Goal: Use online tool/utility: Utilize a website feature to perform a specific function

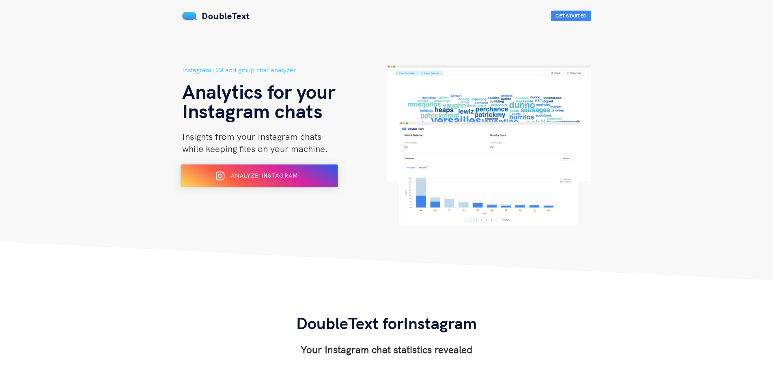
click at [312, 179] on div "Analyze Instagram" at bounding box center [259, 175] width 128 height 13
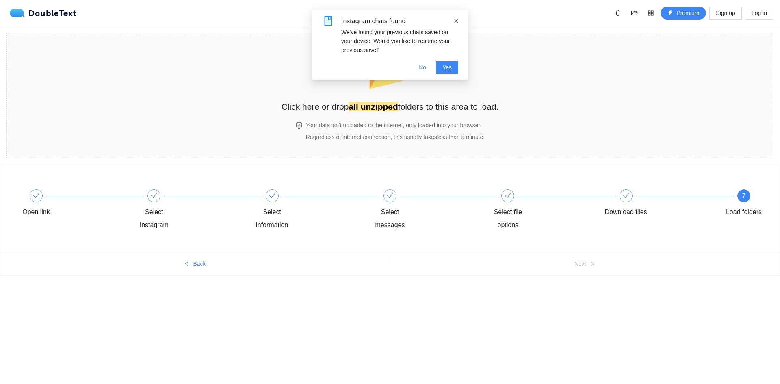
click at [457, 22] on icon "close" at bounding box center [456, 21] width 6 height 6
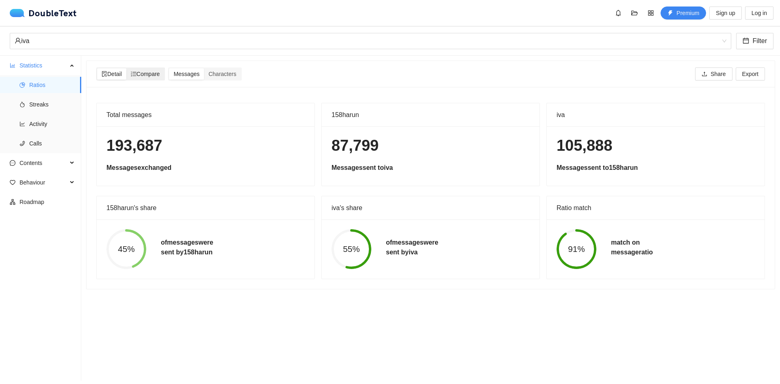
click at [152, 71] on span "Compare" at bounding box center [145, 74] width 29 height 6
click at [126, 68] on input "Compare" at bounding box center [126, 68] width 0 height 0
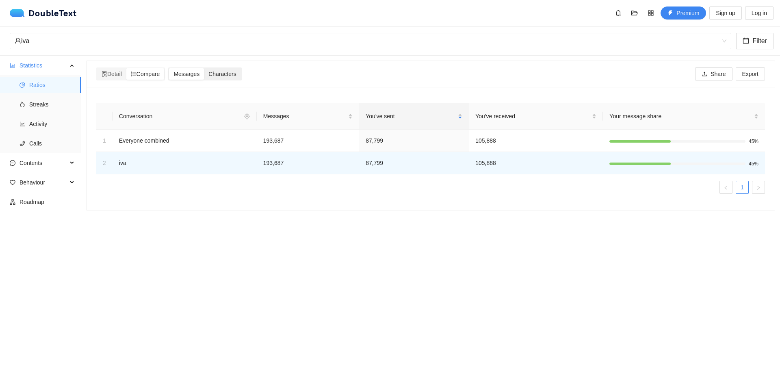
click at [221, 71] on span "Characters" at bounding box center [222, 74] width 28 height 6
click at [204, 68] on input "Characters" at bounding box center [204, 68] width 0 height 0
click at [111, 75] on span "Detail" at bounding box center [112, 74] width 20 height 6
click at [112, 77] on span "Detail" at bounding box center [112, 74] width 20 height 6
click at [97, 68] on input "Detail" at bounding box center [97, 68] width 0 height 0
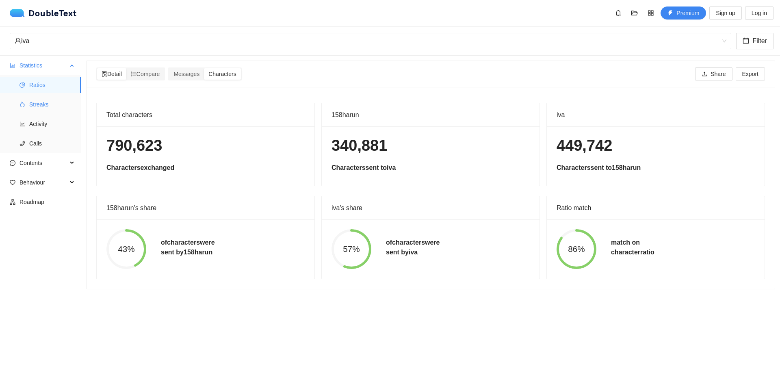
click at [58, 100] on span "Streaks" at bounding box center [51, 104] width 45 height 16
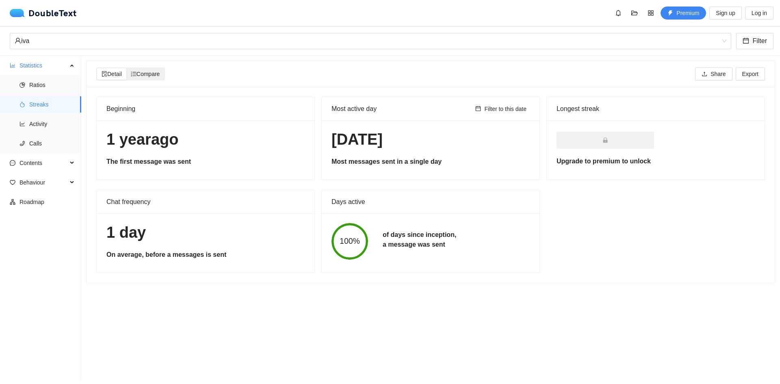
click at [143, 76] on span "Compare" at bounding box center [145, 74] width 29 height 6
click at [126, 68] on input "Compare" at bounding box center [126, 68] width 0 height 0
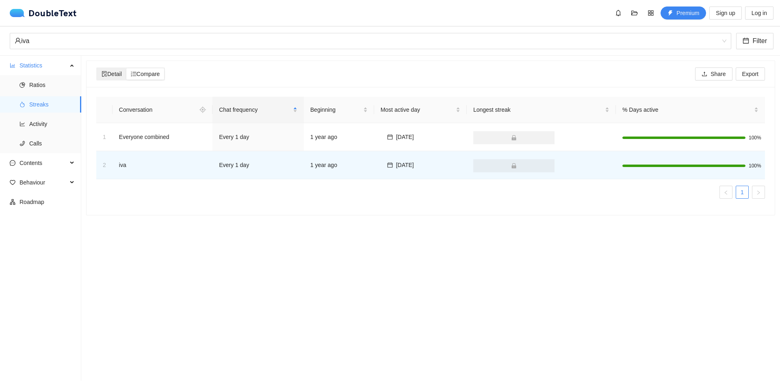
click at [122, 73] on span "Detail" at bounding box center [112, 74] width 20 height 6
click at [97, 68] on input "Detail" at bounding box center [97, 68] width 0 height 0
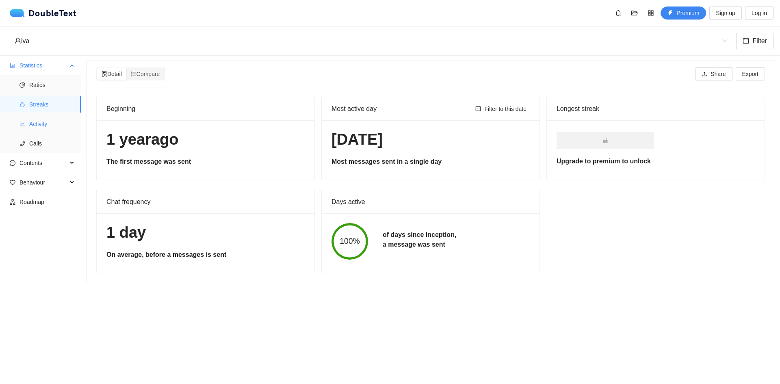
click at [56, 126] on span "Activity" at bounding box center [51, 124] width 45 height 16
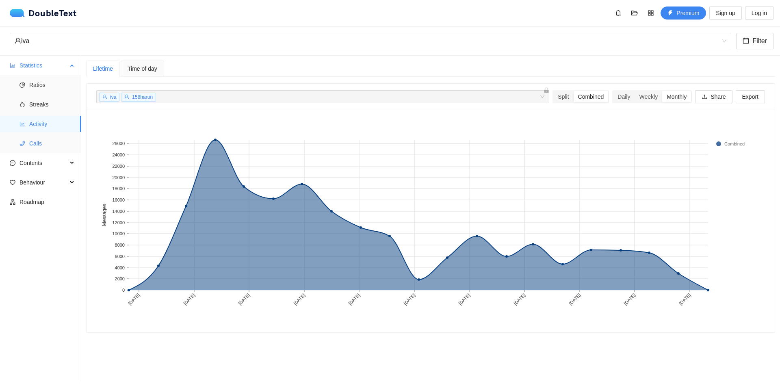
click at [26, 145] on li "Calls" at bounding box center [40, 143] width 81 height 16
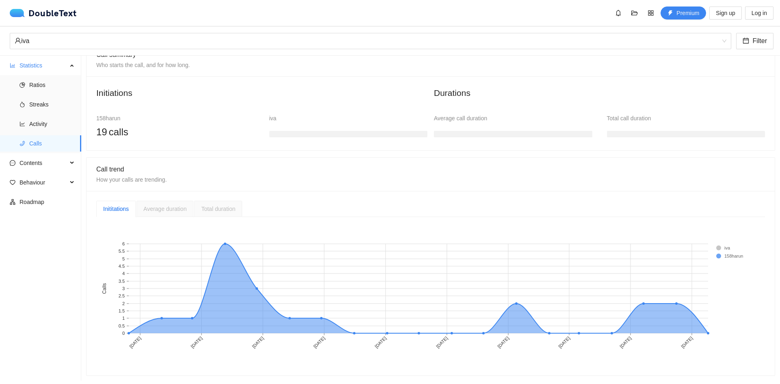
scroll to position [68, 0]
click at [57, 161] on span "Contents" at bounding box center [43, 163] width 48 height 16
click at [63, 181] on span "Word Cloud" at bounding box center [51, 182] width 45 height 16
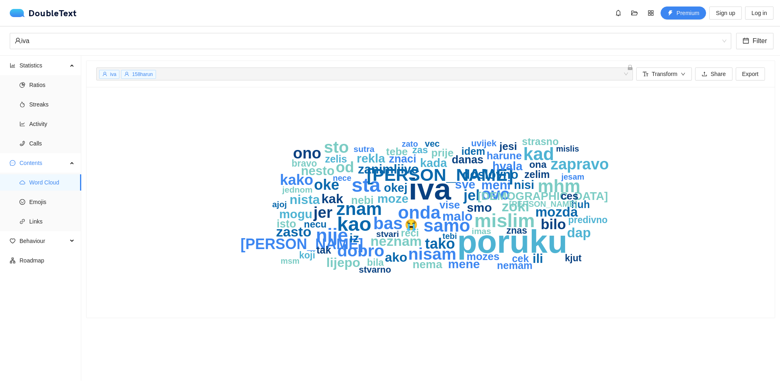
click at [629, 67] on icon "lock" at bounding box center [630, 68] width 6 height 6
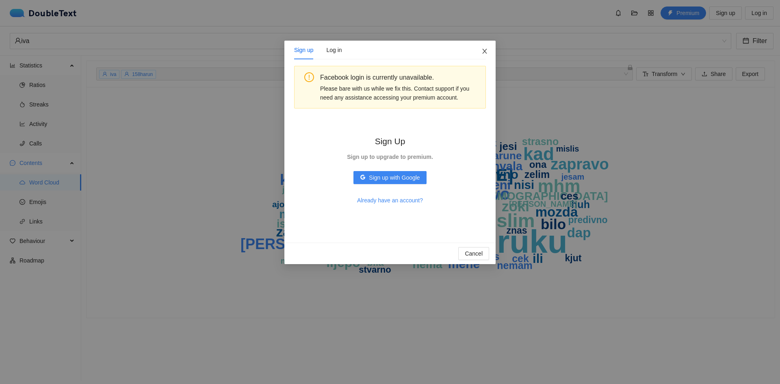
click at [485, 52] on icon "close" at bounding box center [484, 51] width 4 height 5
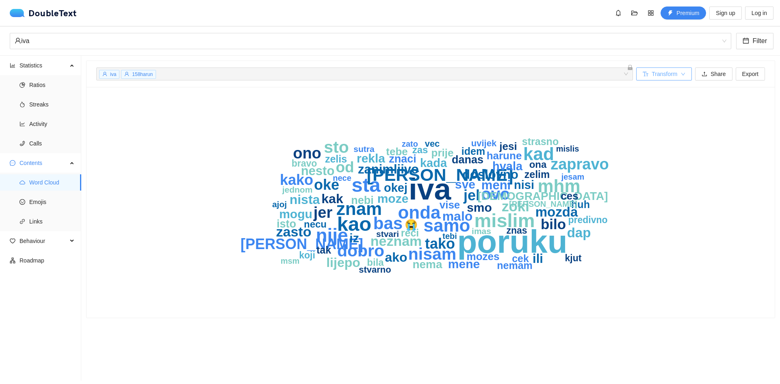
click at [661, 75] on span "Transform" at bounding box center [664, 73] width 26 height 9
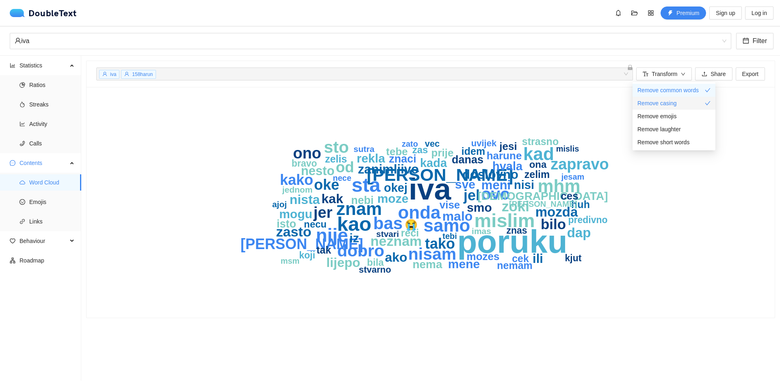
click at [662, 99] on span "Remove casing" at bounding box center [656, 103] width 39 height 9
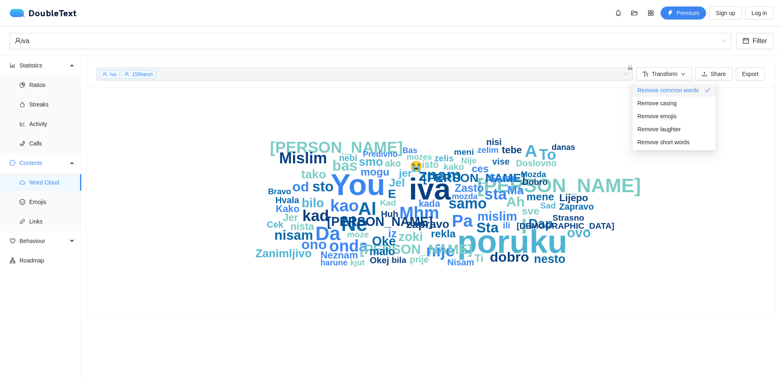
click at [674, 90] on span "Remove common words" at bounding box center [667, 90] width 61 height 9
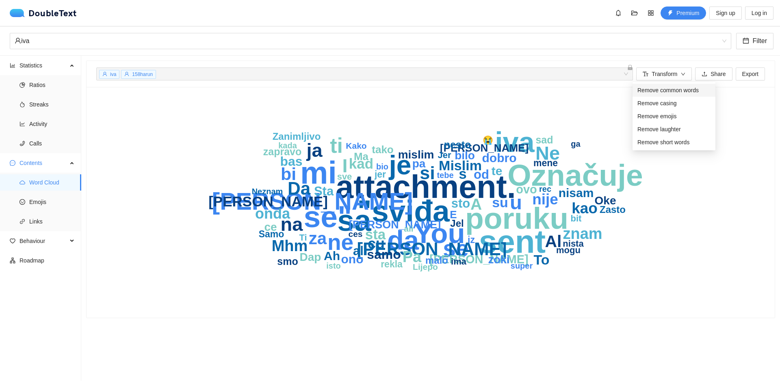
click at [674, 90] on span "Remove common words" at bounding box center [667, 90] width 61 height 9
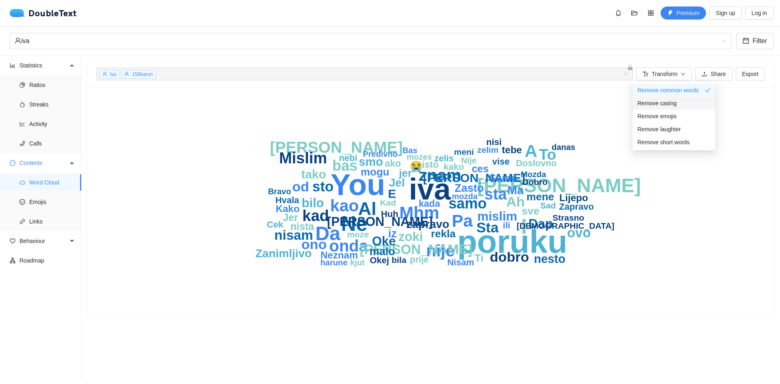
click at [670, 102] on span "Remove casing" at bounding box center [656, 103] width 39 height 9
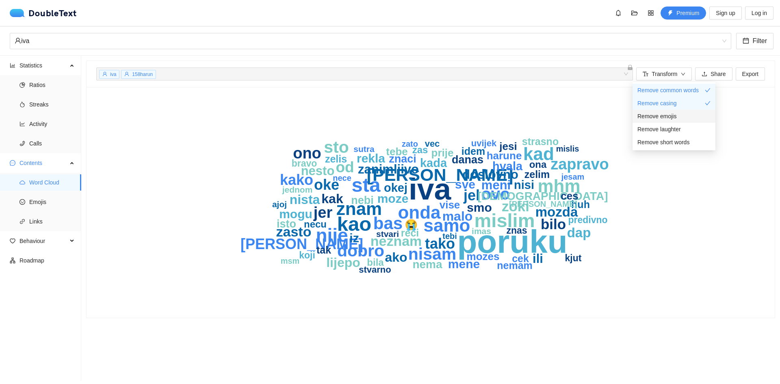
click at [667, 119] on span "Remove emojis" at bounding box center [656, 116] width 39 height 9
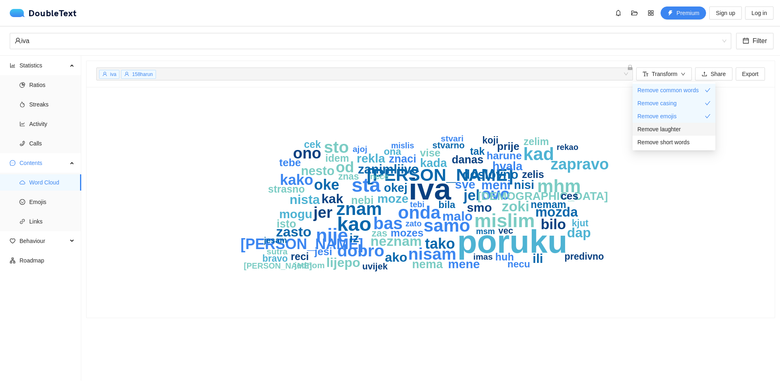
click at [667, 127] on span "Remove laughter" at bounding box center [658, 129] width 43 height 9
click at [669, 139] on span "Remove short words" at bounding box center [663, 142] width 52 height 9
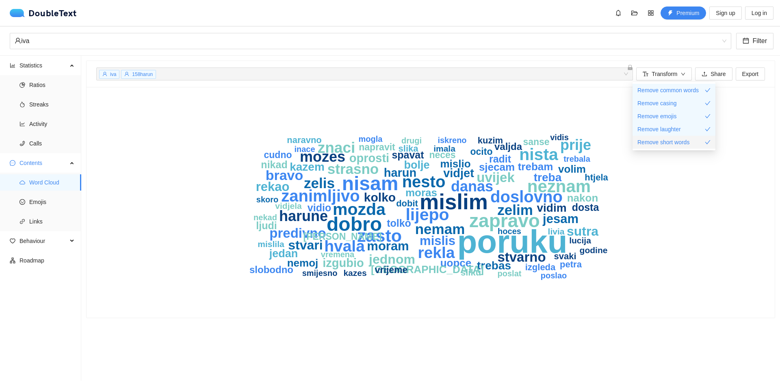
click at [669, 139] on span "Remove short words" at bounding box center [663, 142] width 52 height 9
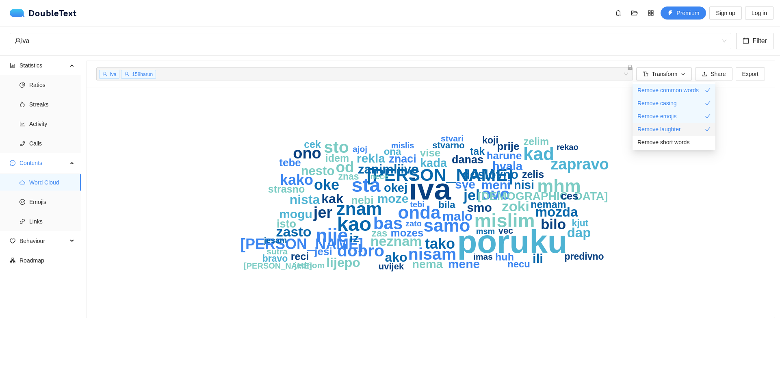
click at [666, 127] on span "Remove laughter" at bounding box center [658, 129] width 43 height 9
click at [673, 114] on span "Remove emojis" at bounding box center [656, 116] width 39 height 9
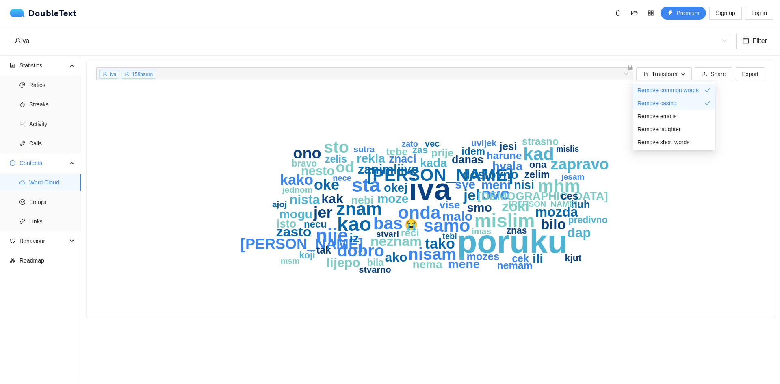
click at [741, 120] on div "poruku iva sta [PERSON_NAME] nije mhm znam kad onda samo [PERSON_NAME] bas nisa…" at bounding box center [430, 202] width 668 height 211
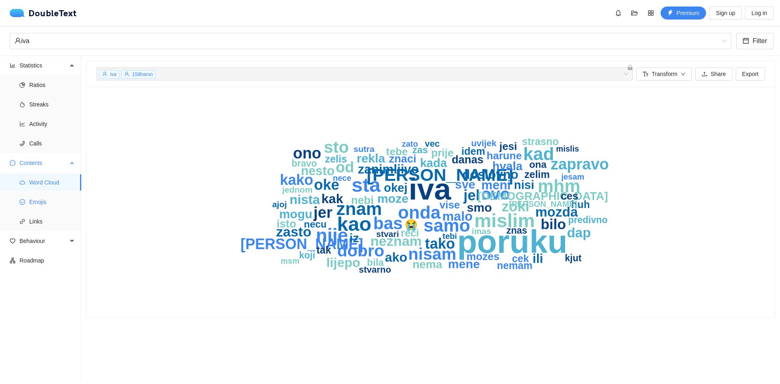
click at [46, 205] on span "Emojis" at bounding box center [51, 202] width 45 height 16
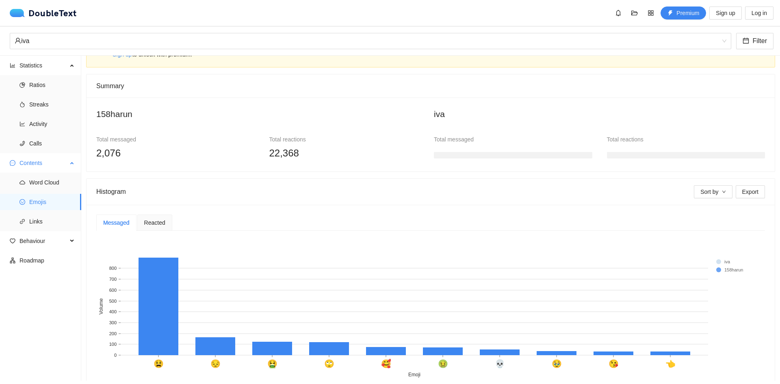
scroll to position [73, 0]
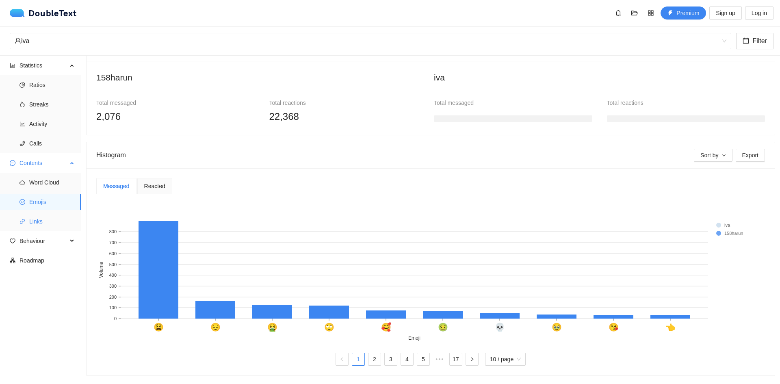
click at [57, 222] on span "Links" at bounding box center [51, 221] width 45 height 16
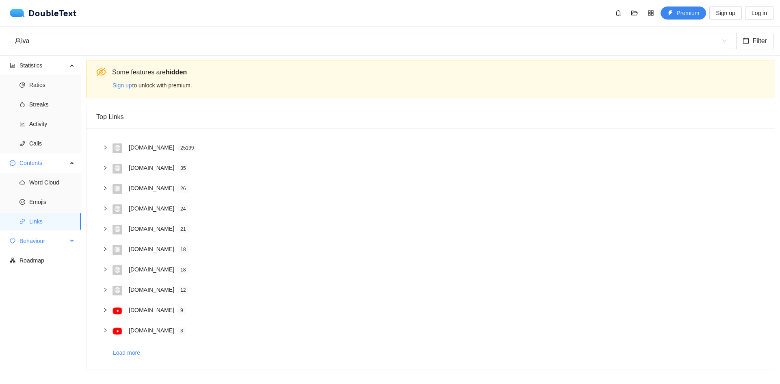
click at [65, 243] on span "Behaviour" at bounding box center [43, 241] width 48 height 16
click at [58, 260] on span "Engagement" at bounding box center [51, 260] width 45 height 16
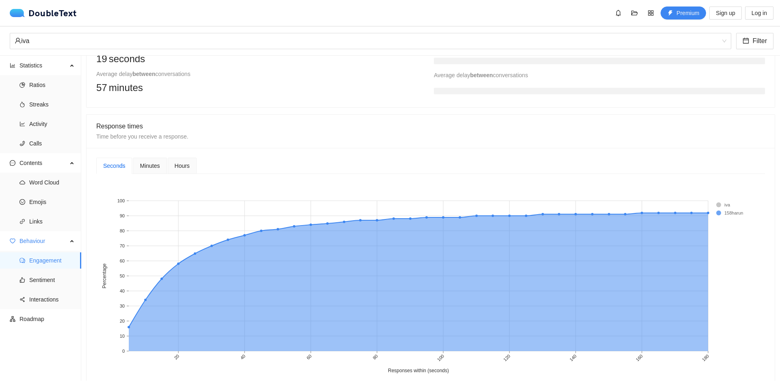
scroll to position [284, 0]
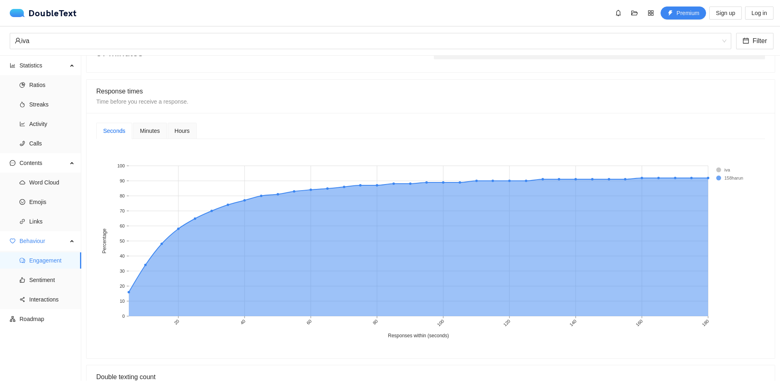
click at [153, 134] on span "Minutes" at bounding box center [150, 131] width 20 height 6
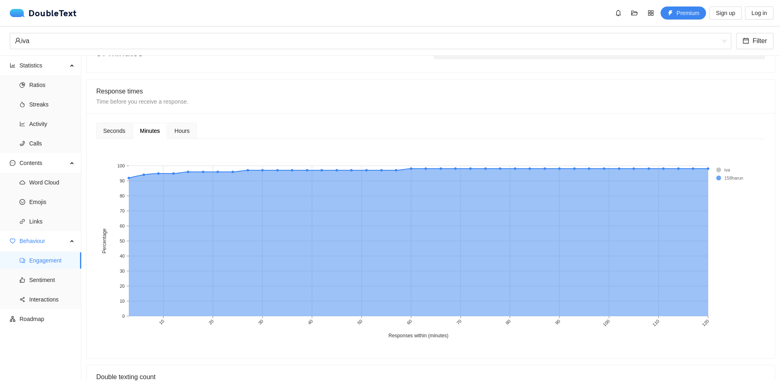
click at [181, 136] on div "Hours" at bounding box center [182, 131] width 29 height 16
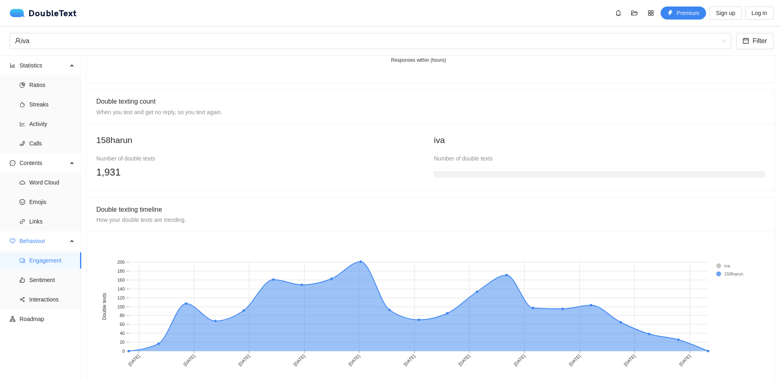
scroll to position [583, 0]
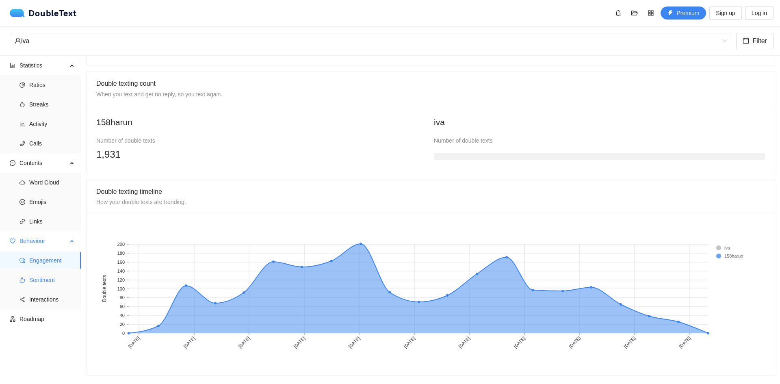
click at [65, 285] on span "Sentiment" at bounding box center [51, 280] width 45 height 16
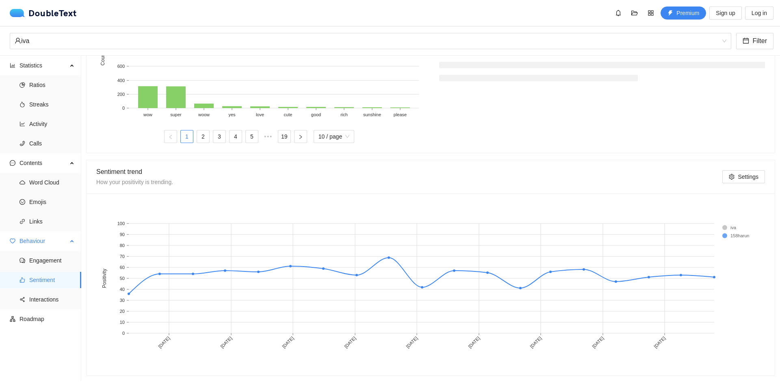
scroll to position [351, 0]
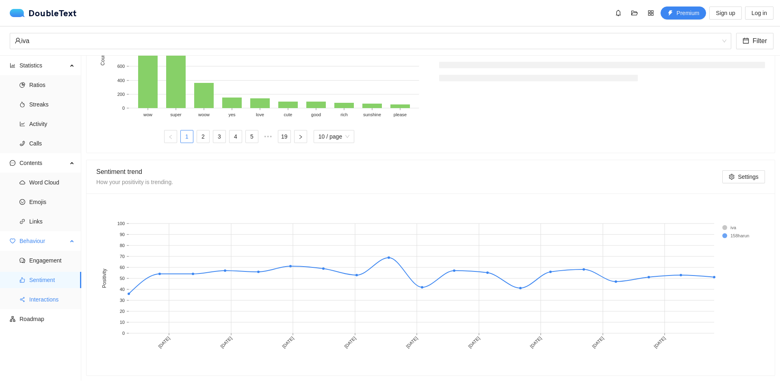
click at [68, 296] on span "Interactions" at bounding box center [51, 299] width 45 height 16
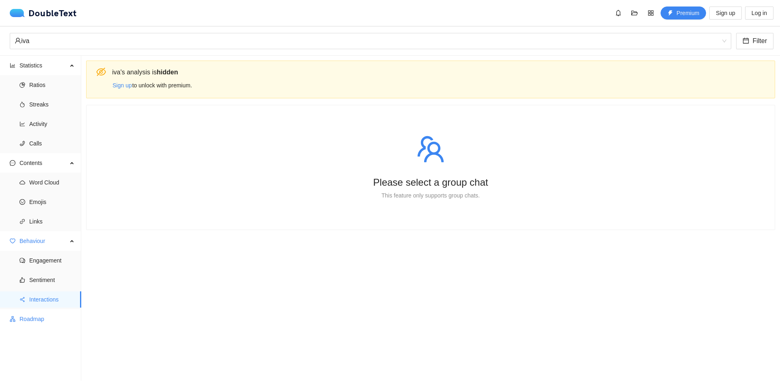
click at [37, 315] on span "Roadmap" at bounding box center [46, 319] width 55 height 16
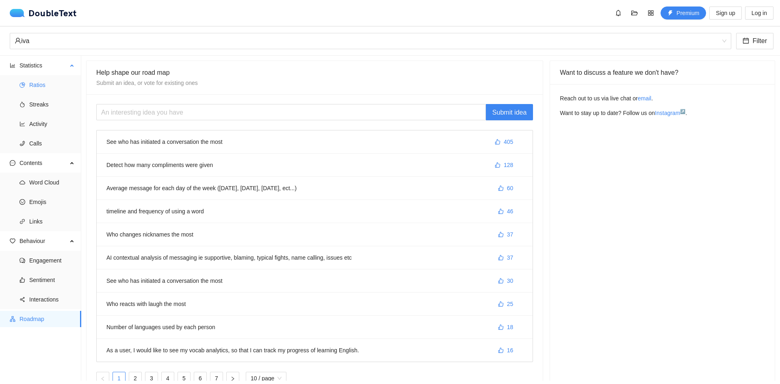
click at [56, 83] on span "Ratios" at bounding box center [51, 85] width 45 height 16
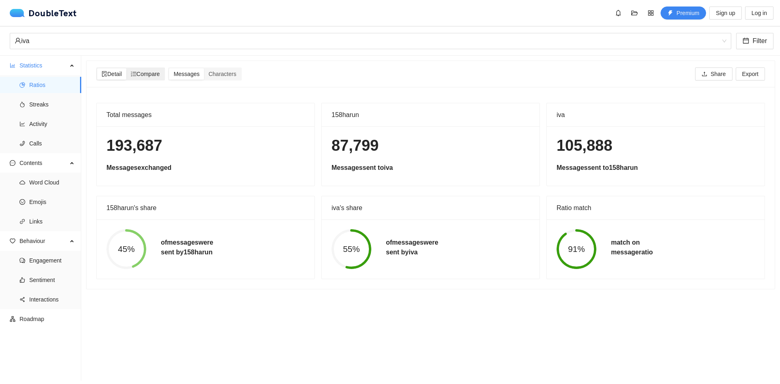
click at [148, 76] on span "Compare" at bounding box center [145, 74] width 29 height 6
click at [126, 68] on input "Compare" at bounding box center [126, 68] width 0 height 0
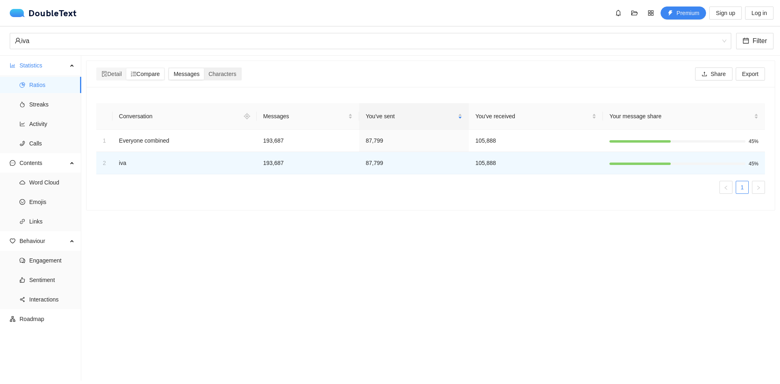
click at [204, 70] on div "Messages" at bounding box center [186, 73] width 35 height 11
click at [169, 68] on input "Messages" at bounding box center [169, 68] width 0 height 0
click at [67, 108] on span "Streaks" at bounding box center [51, 104] width 45 height 16
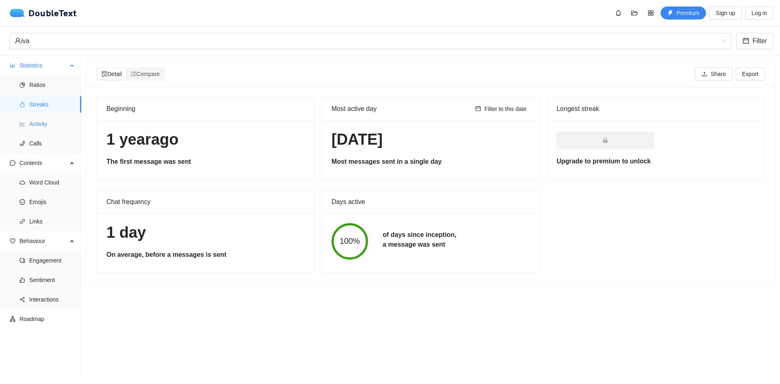
click at [65, 124] on span "Activity" at bounding box center [51, 124] width 45 height 16
